Goal: Information Seeking & Learning: Learn about a topic

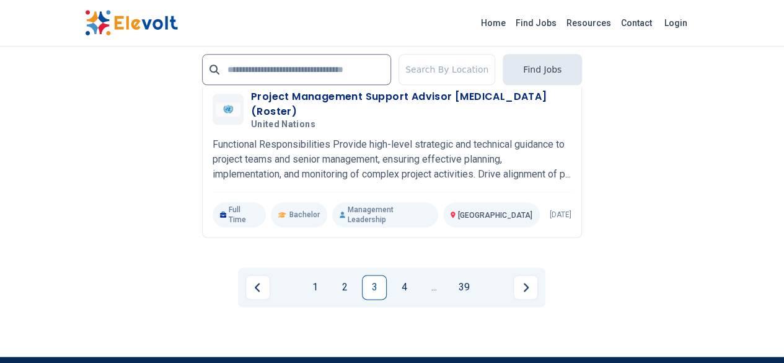
scroll to position [3012, 0]
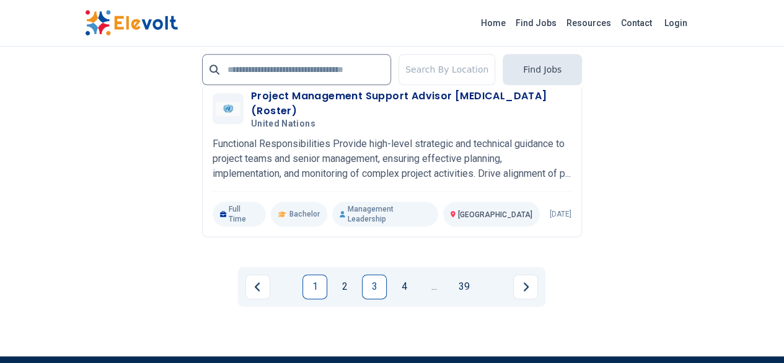
click at [315, 274] on link "1" at bounding box center [314, 286] width 25 height 25
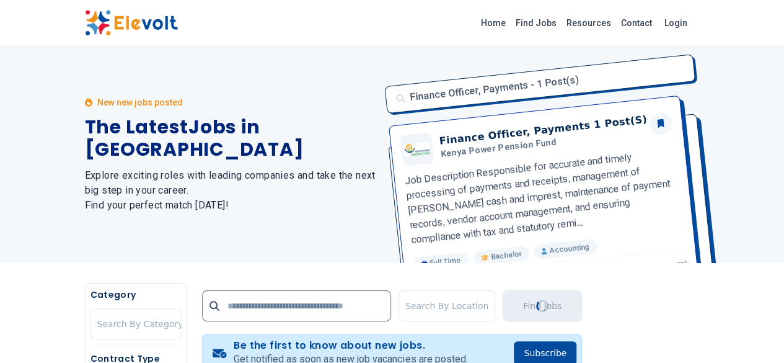
scroll to position [0, 0]
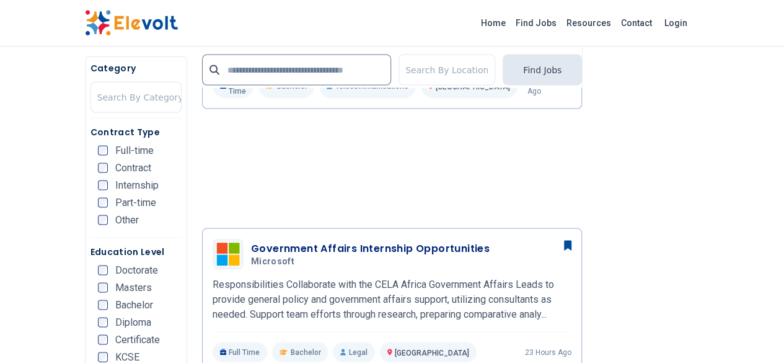
scroll to position [1107, 0]
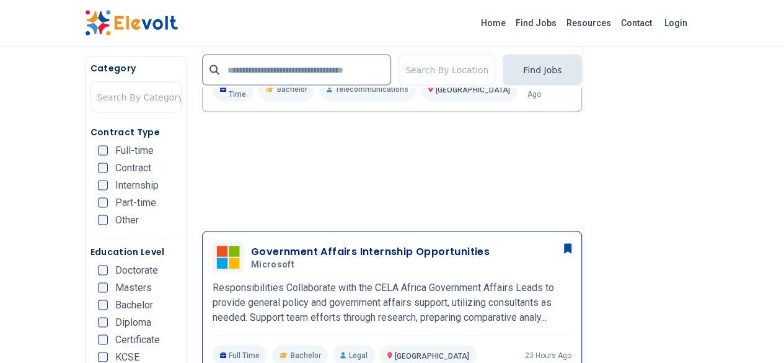
click at [270, 244] on h3 "Government Affairs Internship Opportunities" at bounding box center [370, 251] width 239 height 15
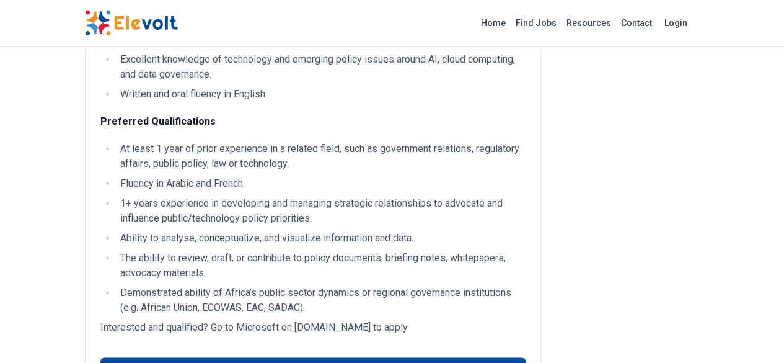
scroll to position [638, 0]
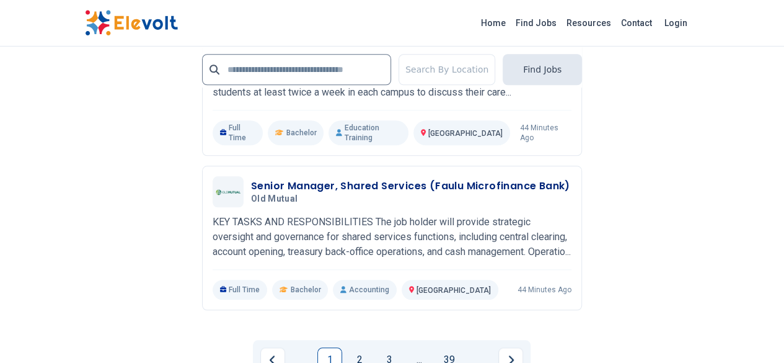
scroll to position [2875, 0]
click at [358, 346] on link "2" at bounding box center [359, 358] width 25 height 25
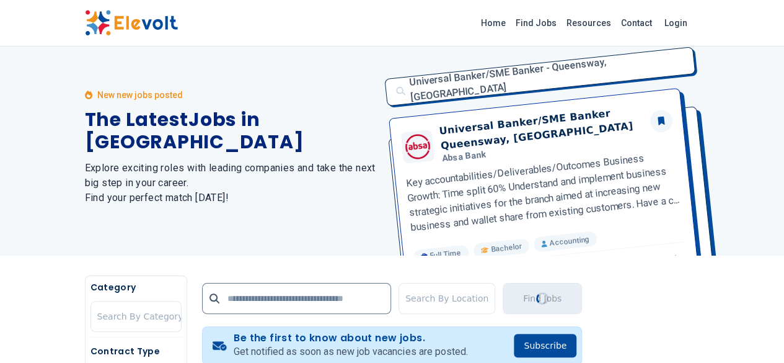
scroll to position [0, 0]
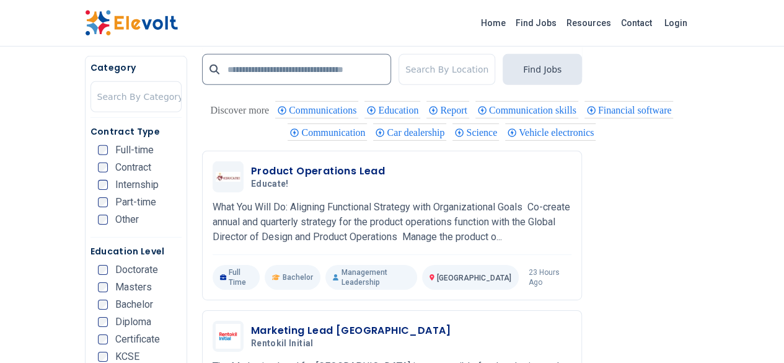
scroll to position [1876, 0]
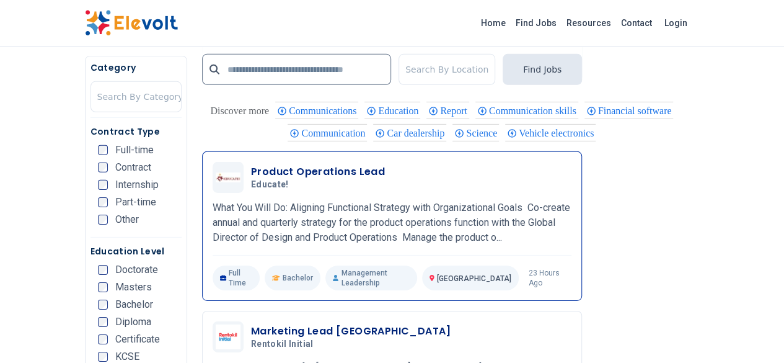
click at [251, 179] on span "Educate!" at bounding box center [270, 184] width 38 height 11
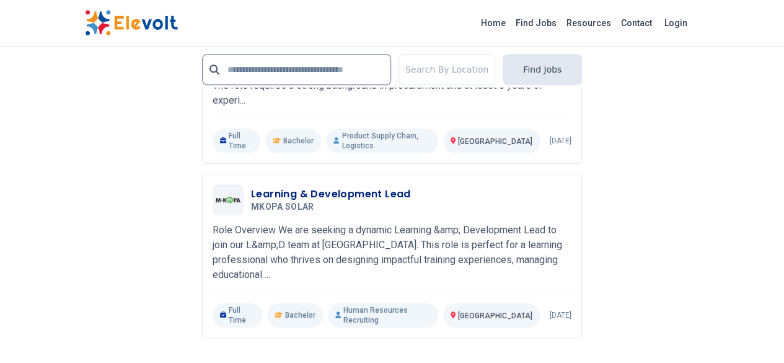
scroll to position [2803, 0]
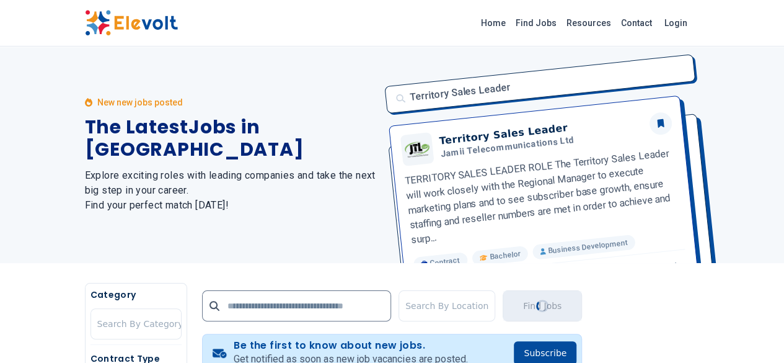
scroll to position [0, 0]
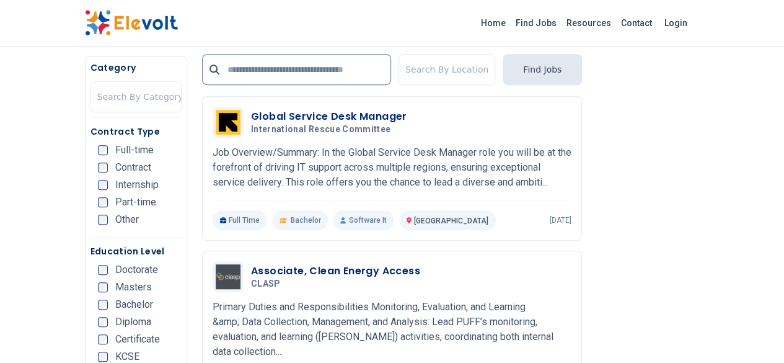
scroll to position [310, 0]
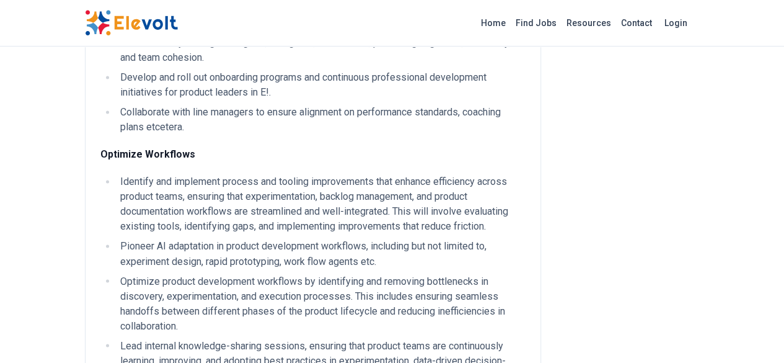
scroll to position [914, 0]
